Goal: Transaction & Acquisition: Subscribe to service/newsletter

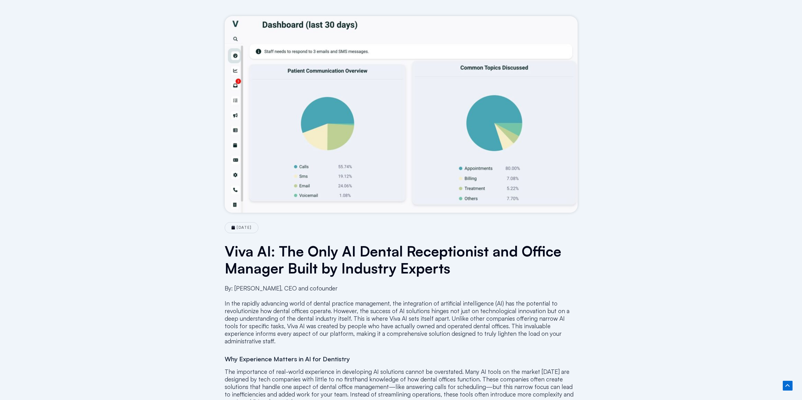
drag, startPoint x: 373, startPoint y: 173, endPoint x: 337, endPoint y: 49, distance: 128.3
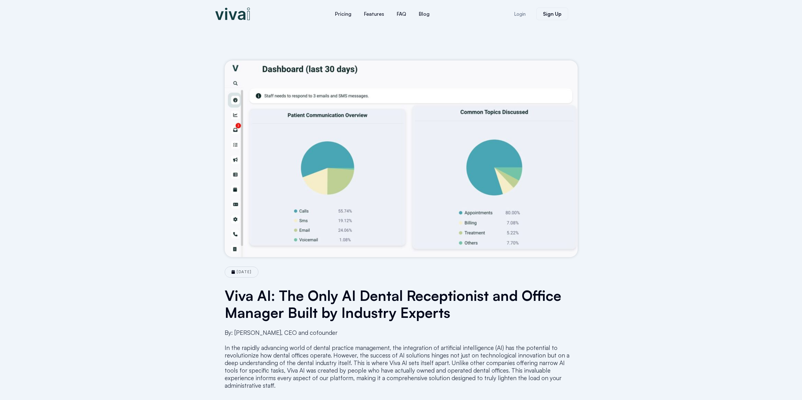
click at [240, 19] on img at bounding box center [232, 14] width 35 height 13
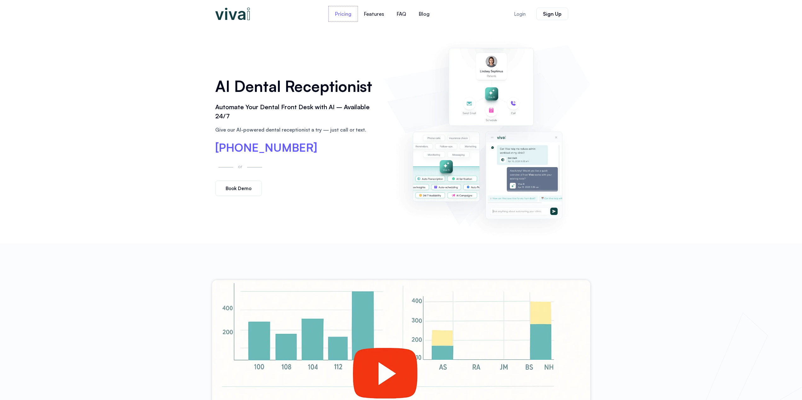
click at [349, 18] on link "Pricing" at bounding box center [343, 13] width 29 height 15
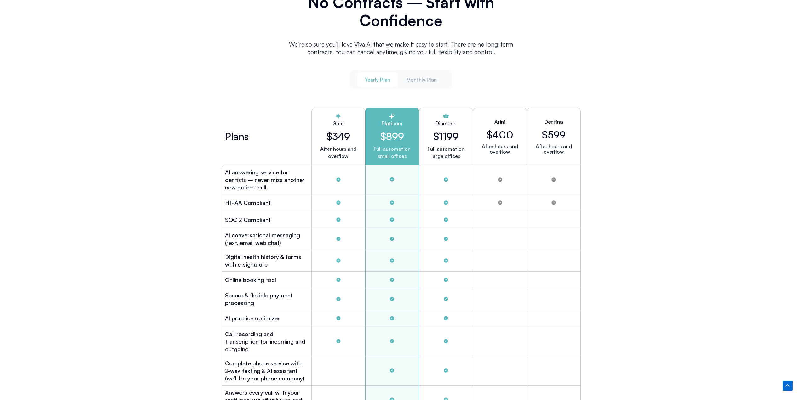
scroll to position [1677, 0]
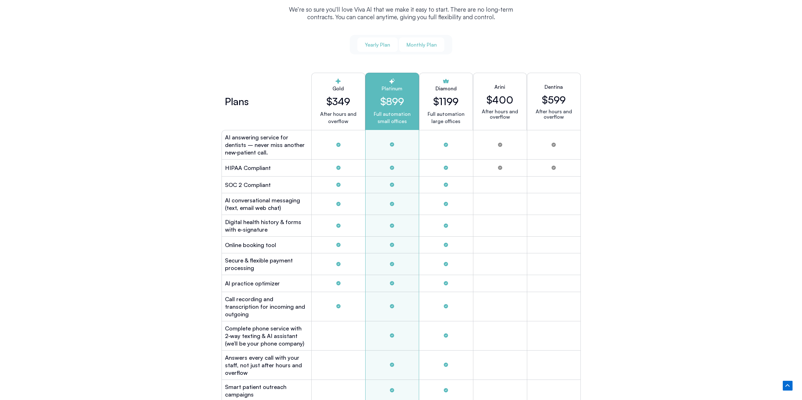
click at [418, 45] on span "Monthly Plan" at bounding box center [421, 44] width 30 height 7
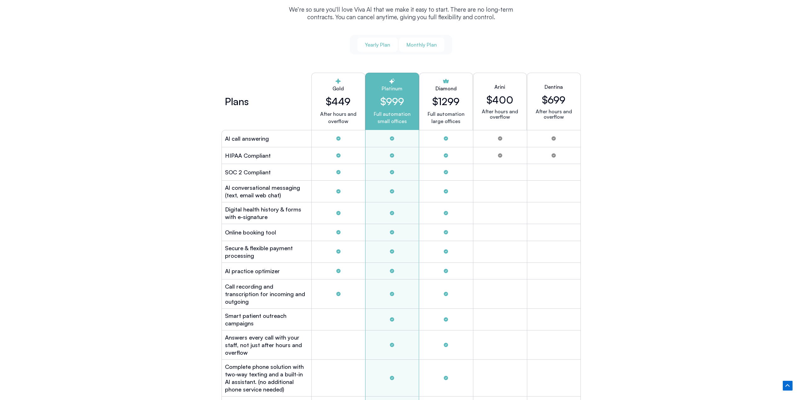
click at [375, 44] on span "Yearly Plan" at bounding box center [377, 44] width 25 height 7
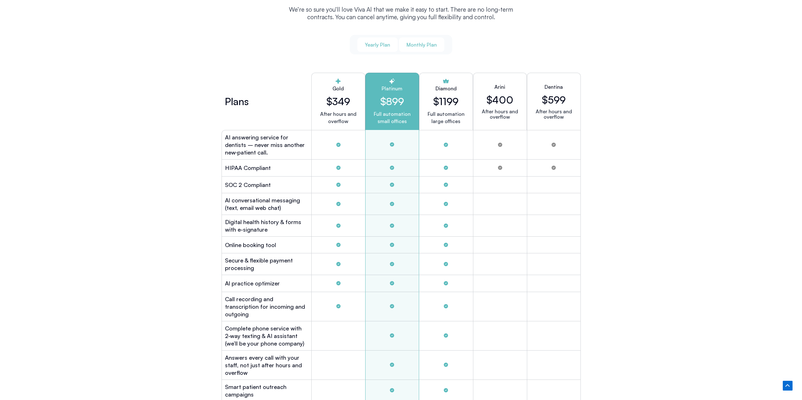
click at [419, 46] on span "Monthly Plan" at bounding box center [421, 44] width 30 height 7
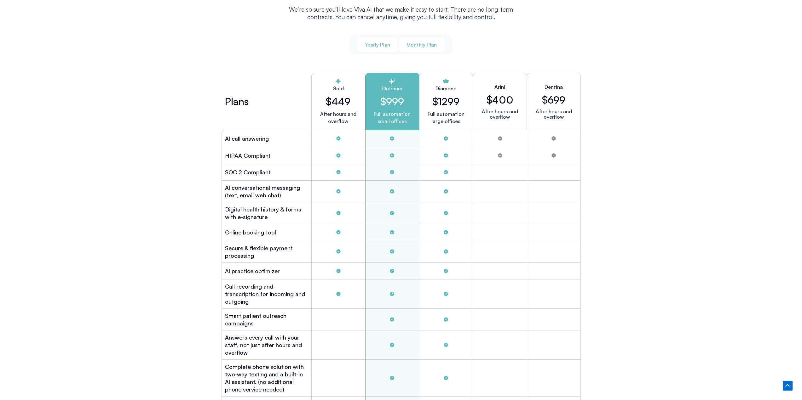
click at [385, 45] on span "Yearly Plan" at bounding box center [377, 44] width 25 height 7
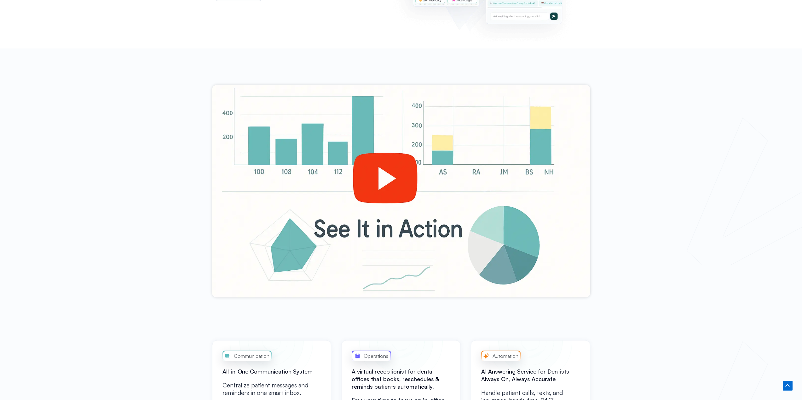
scroll to position [8, 0]
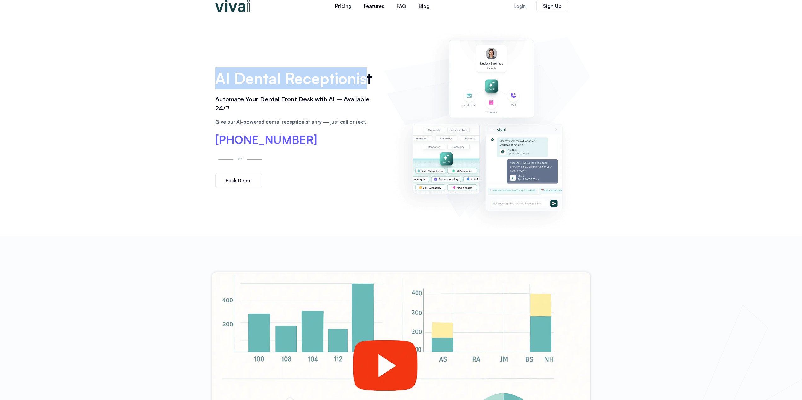
drag, startPoint x: 220, startPoint y: 79, endPoint x: 367, endPoint y: 85, distance: 146.9
click at [367, 85] on h1 "AI Dental Receptionist" at bounding box center [296, 78] width 163 height 22
drag, startPoint x: 257, startPoint y: 119, endPoint x: 328, endPoint y: 115, distance: 71.0
click at [328, 115] on div "AI Dental Receptionist Automate Your Dental Front Desk with AI – Available 24/7…" at bounding box center [296, 128] width 169 height 128
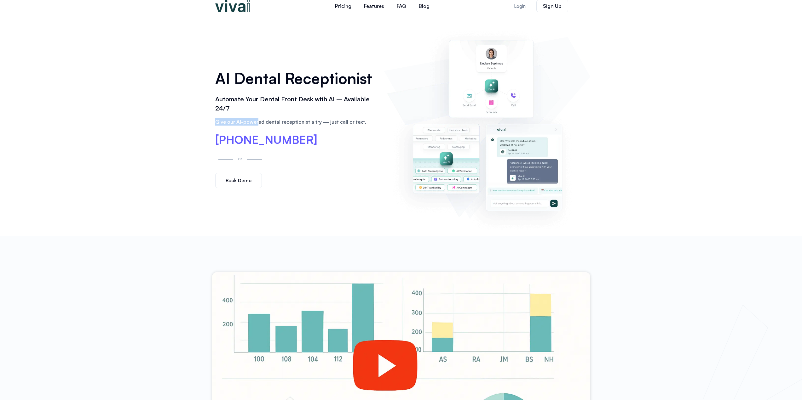
click at [328, 115] on div "AI Dental Receptionist Automate Your Dental Front Desk with AI – Available 24/7…" at bounding box center [296, 128] width 169 height 128
drag, startPoint x: 321, startPoint y: 123, endPoint x: 370, endPoint y: 121, distance: 49.2
click at [370, 121] on p "Give our AI-powered dental receptionist a try — just call or text." at bounding box center [296, 122] width 163 height 8
drag, startPoint x: 367, startPoint y: 121, endPoint x: 323, endPoint y: 120, distance: 44.4
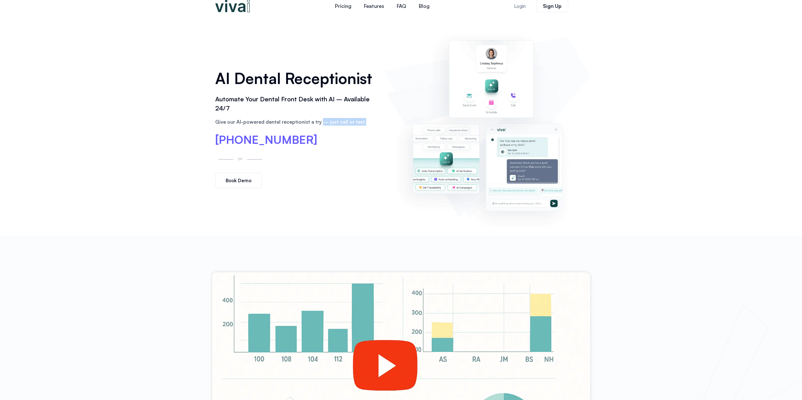
click at [323, 120] on p "Give our AI-powered dental receptionist a try — just call or text." at bounding box center [296, 122] width 163 height 8
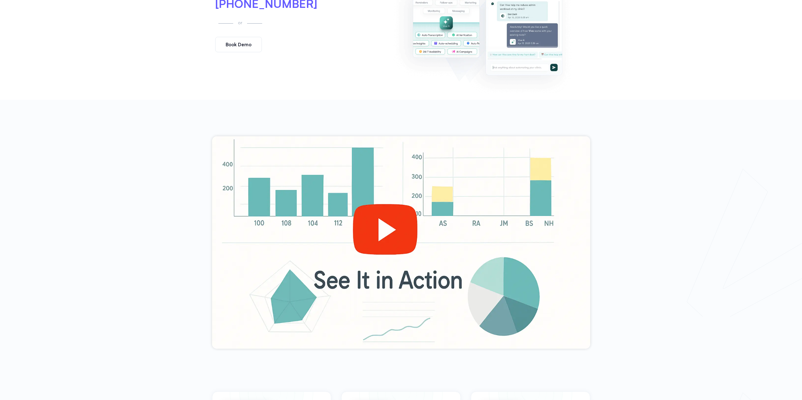
scroll to position [157, 0]
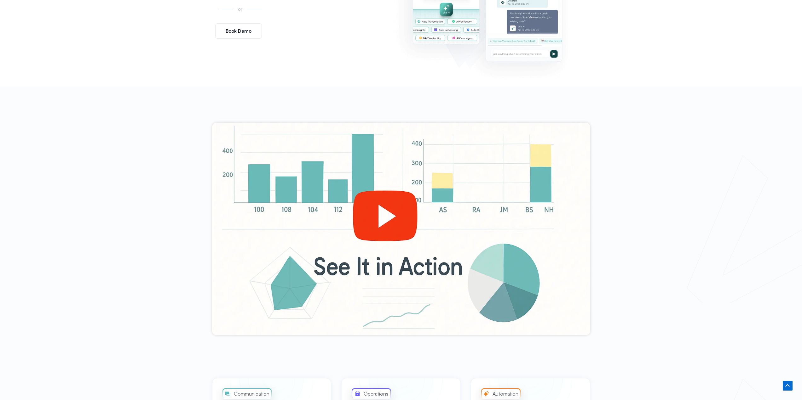
click at [391, 242] on div at bounding box center [401, 229] width 378 height 213
